Goal: Information Seeking & Learning: Find specific page/section

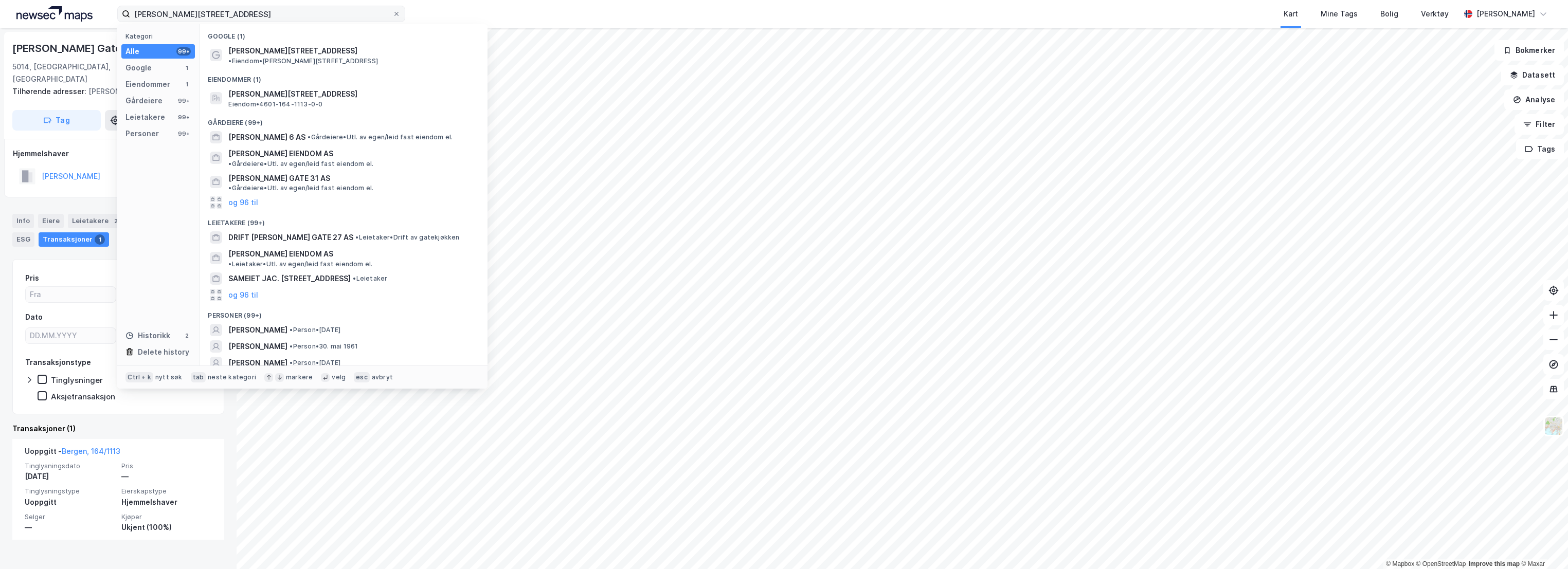
click at [220, 12] on input "[PERSON_NAME][STREET_ADDRESS]" at bounding box center [261, 13] width 262 height 15
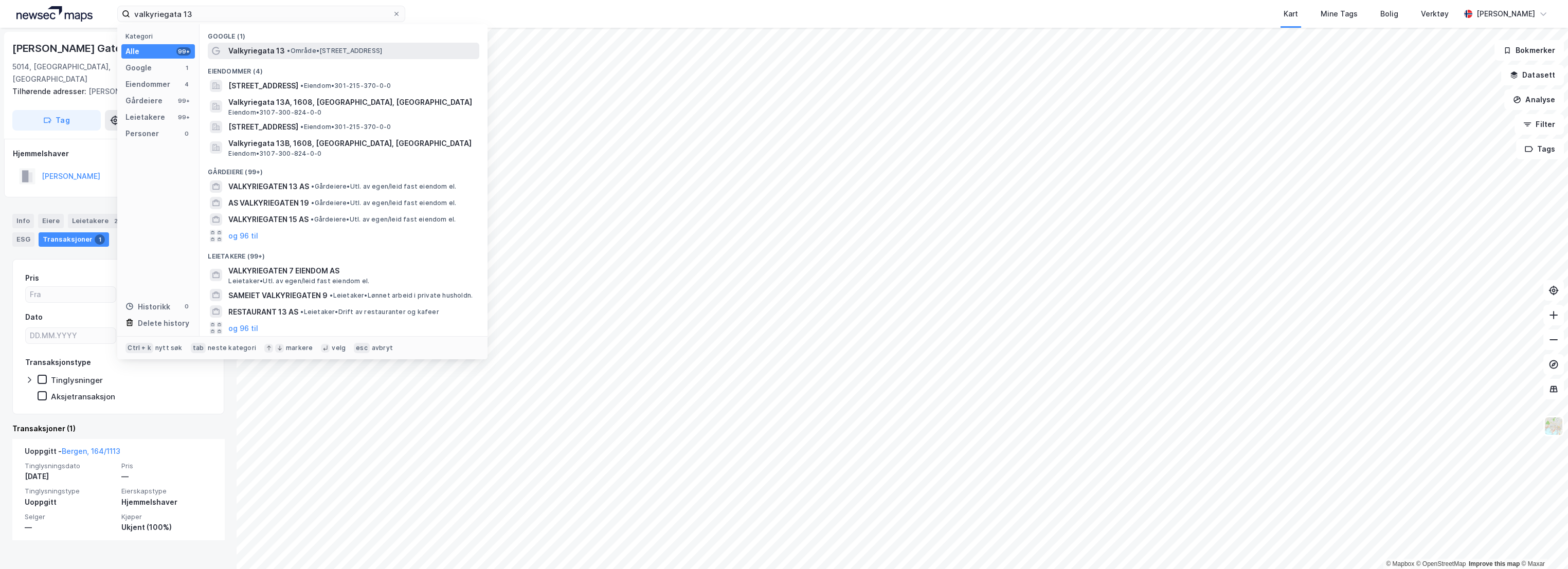
type input "valkyriegata 13"
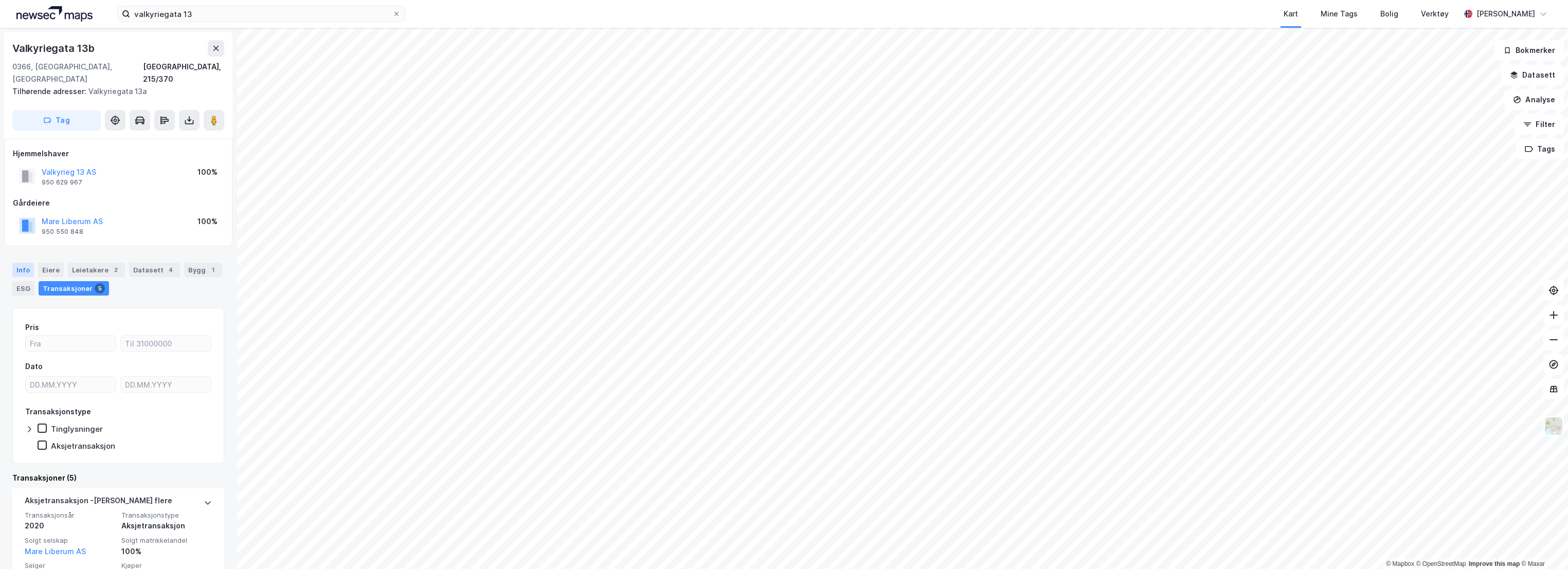
click at [21, 263] on div "Info" at bounding box center [23, 270] width 21 height 15
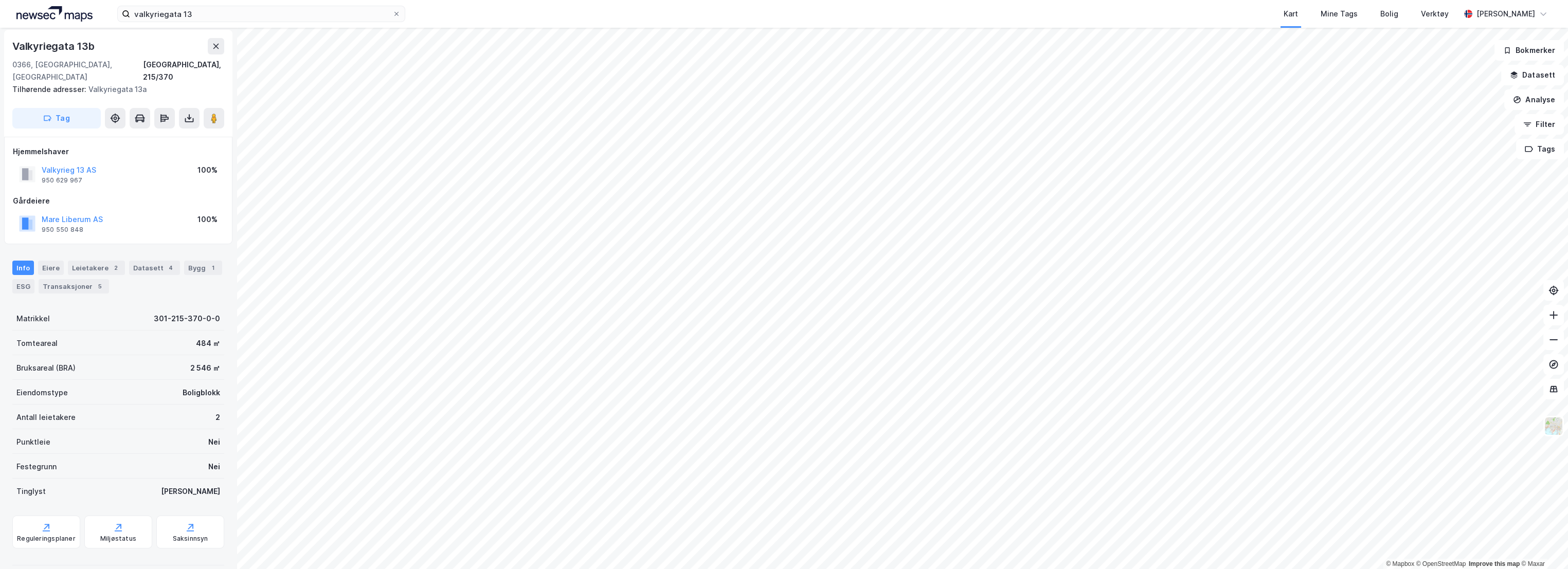
scroll to position [2, 0]
click at [178, 534] on div "Saksinnsyn" at bounding box center [191, 539] width 35 height 9
